Goal: Task Accomplishment & Management: Manage account settings

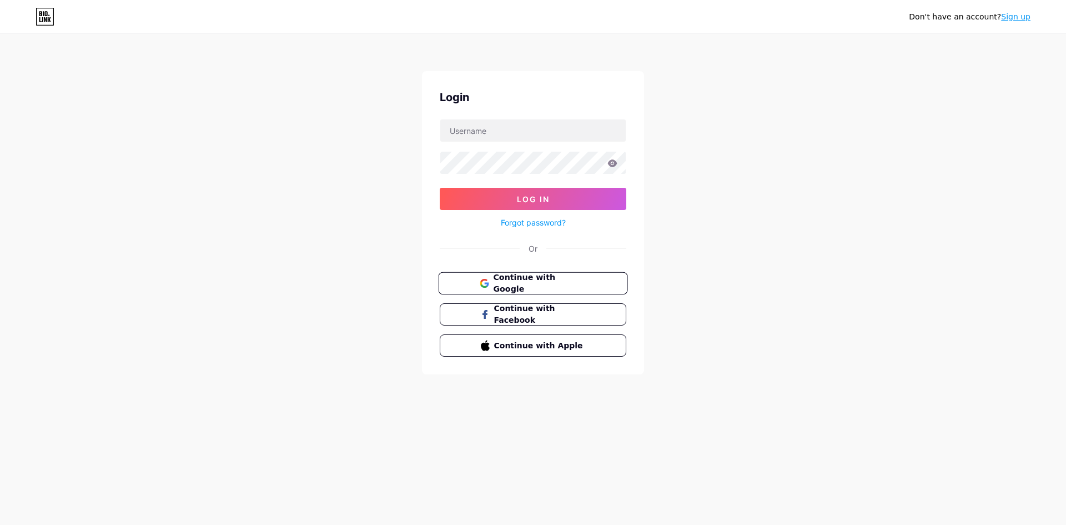
click at [537, 278] on span "Continue with Google" at bounding box center [539, 283] width 93 height 24
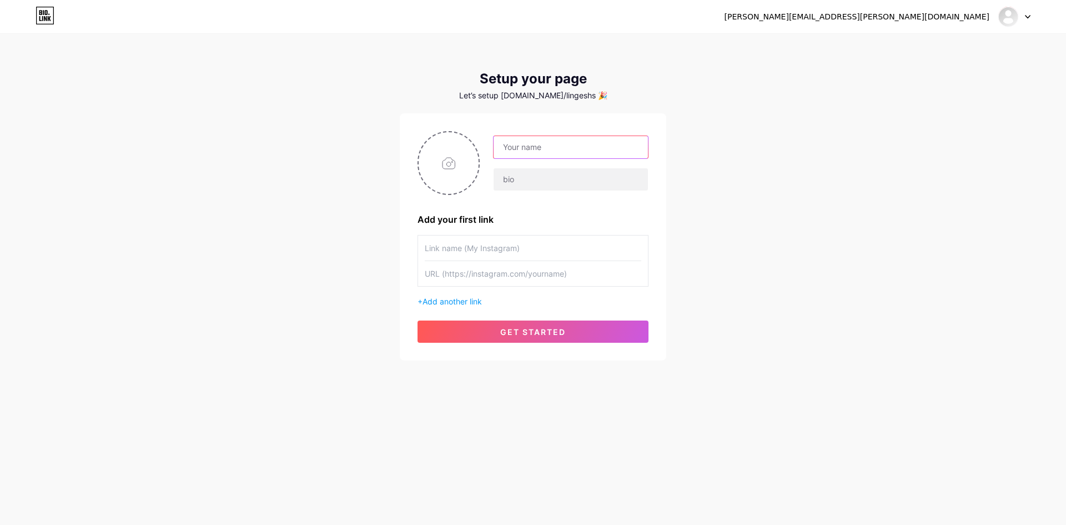
click at [555, 154] on input "text" at bounding box center [571, 147] width 154 height 22
type input "[PERSON_NAME]"
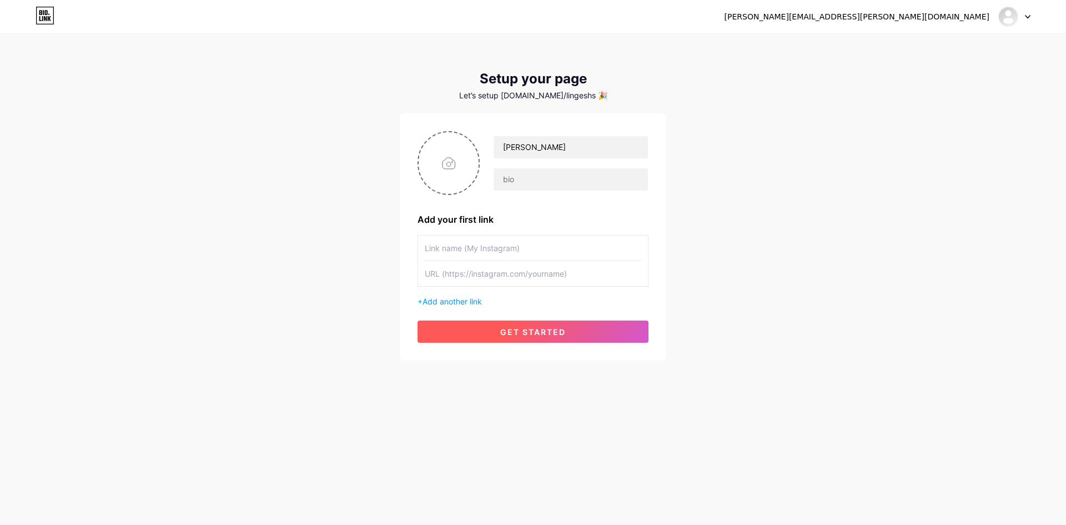
click at [515, 336] on span "get started" at bounding box center [533, 331] width 66 height 9
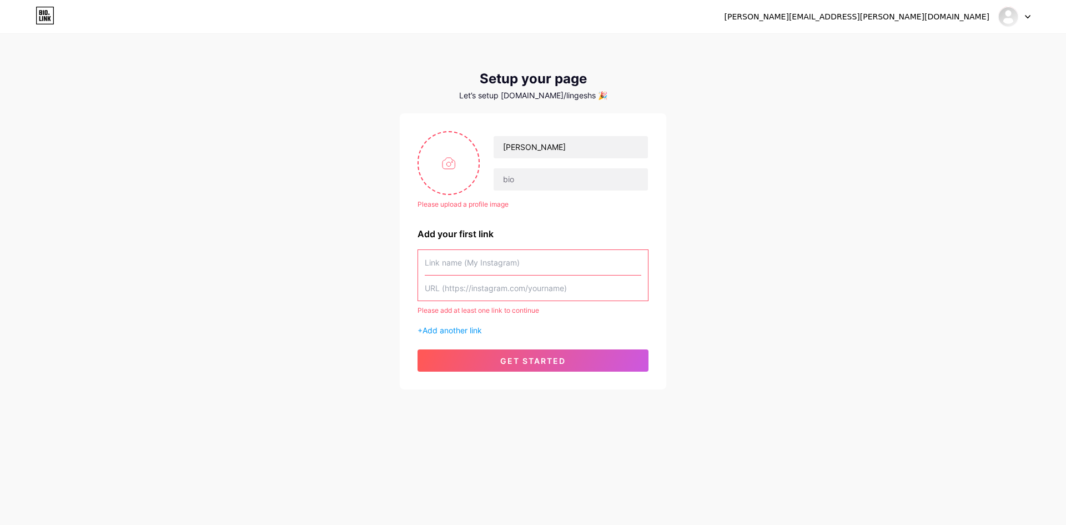
click at [1025, 16] on icon at bounding box center [1028, 17] width 6 height 4
click at [949, 76] on li "Logout" at bounding box center [961, 76] width 138 height 30
